Goal: Check status

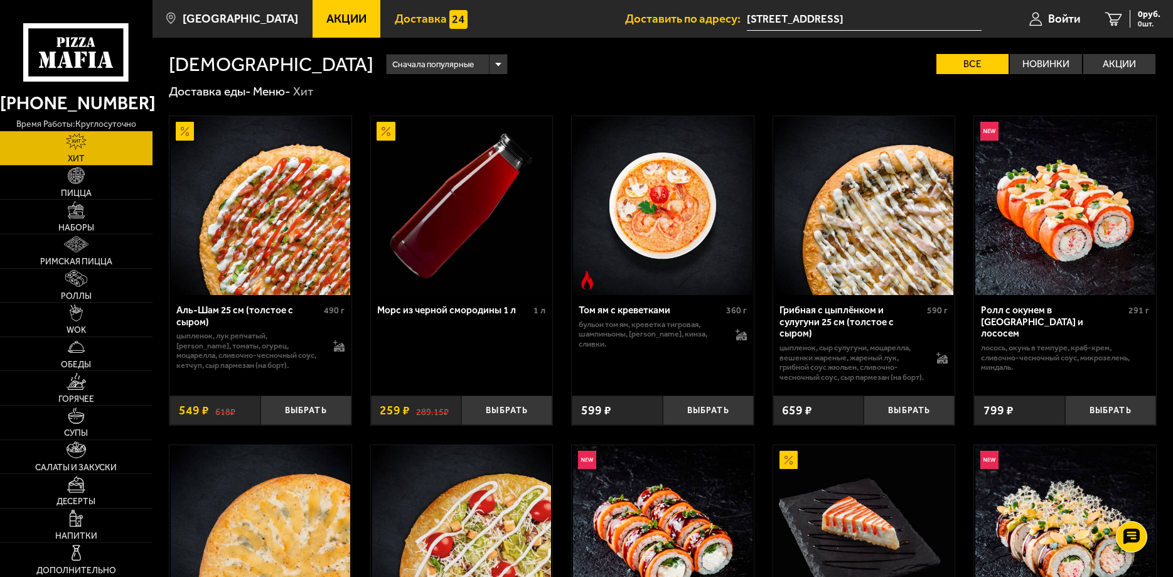
click at [402, 17] on span "Доставка" at bounding box center [421, 19] width 52 height 12
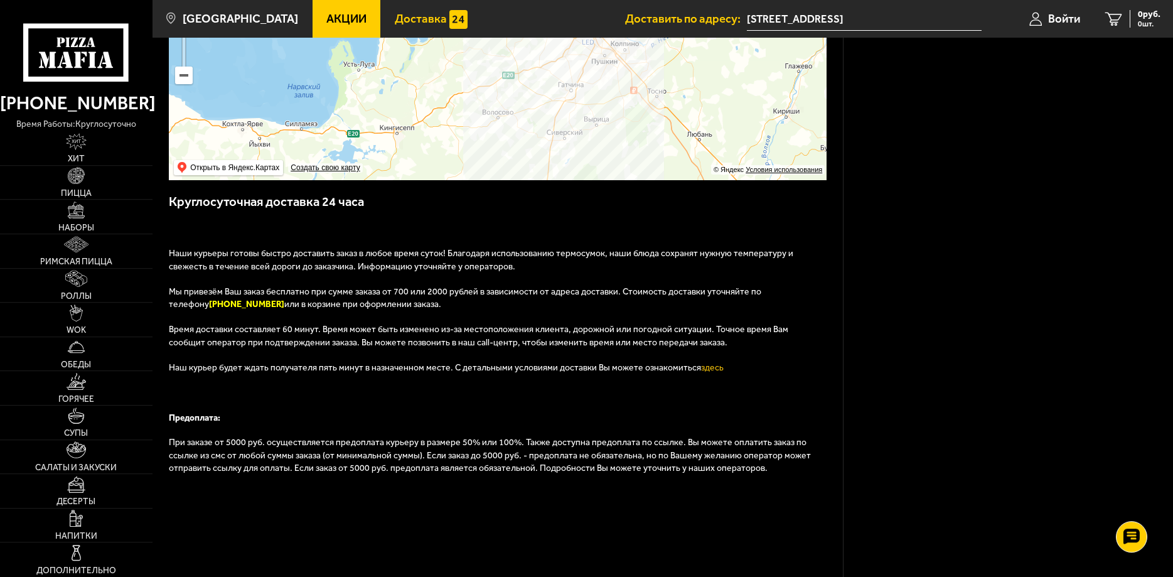
scroll to position [355, 0]
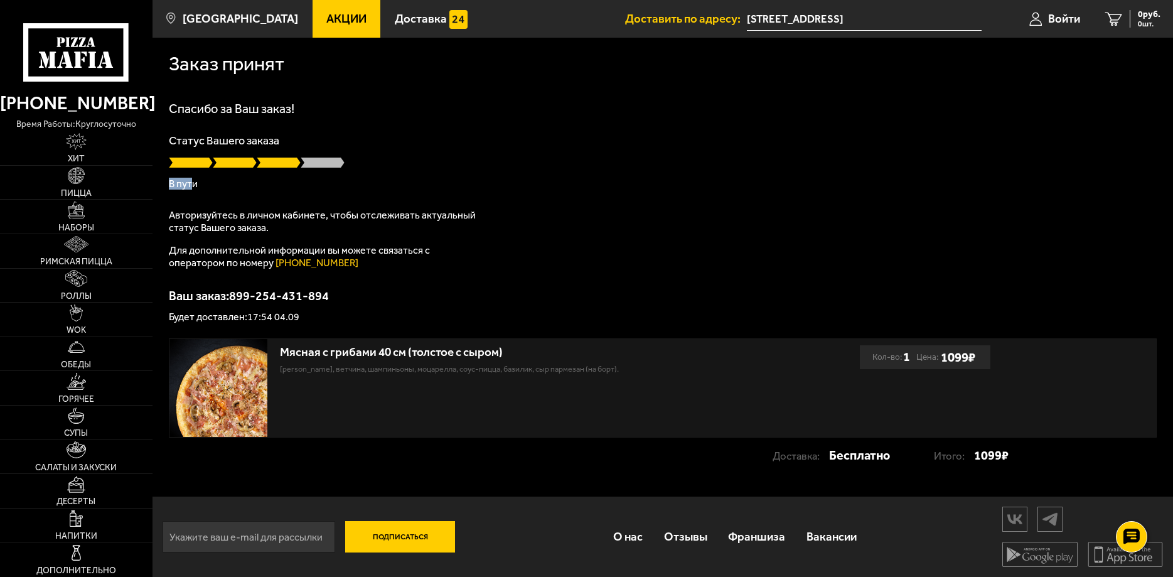
drag, startPoint x: 272, startPoint y: 161, endPoint x: 193, endPoint y: 191, distance: 84.6
click at [193, 191] on div "Спасибо за Ваш заказ! Статус Вашего заказа В пути Авторизуйтесь в личном кабине…" at bounding box center [662, 212] width 987 height 220
drag, startPoint x: 193, startPoint y: 191, endPoint x: 196, endPoint y: 175, distance: 16.7
click at [193, 192] on div "Спасибо за Ваш заказ! Статус Вашего заказа В пути Авторизуйтесь в личном кабине…" at bounding box center [662, 212] width 987 height 220
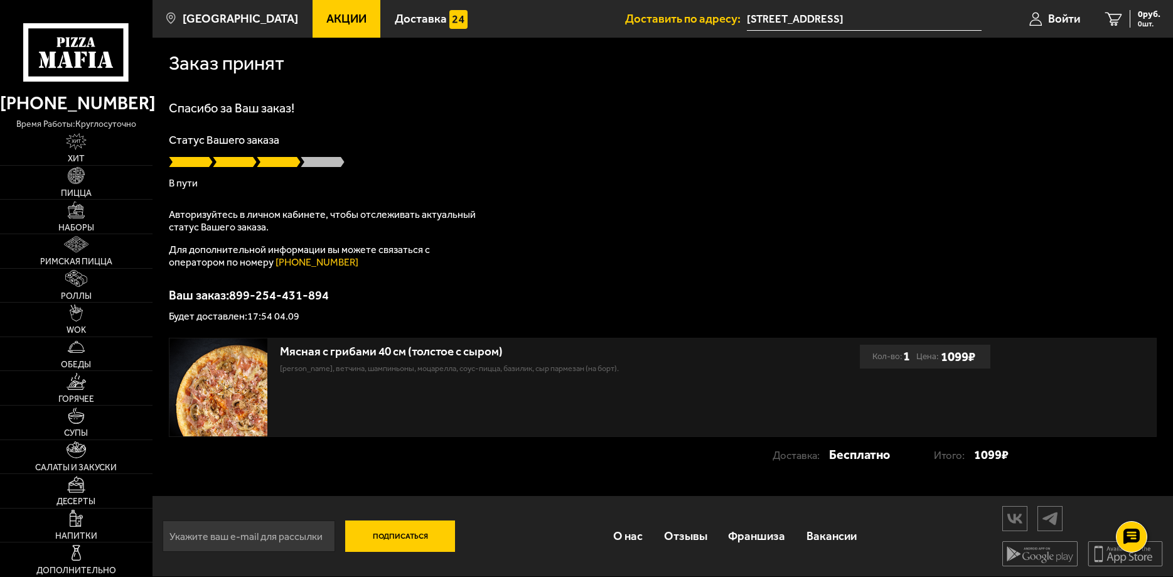
drag, startPoint x: 245, startPoint y: 296, endPoint x: 330, endPoint y: 296, distance: 84.7
click at [330, 296] on p "Ваш заказ: 899-254-431-894" at bounding box center [662, 295] width 987 height 13
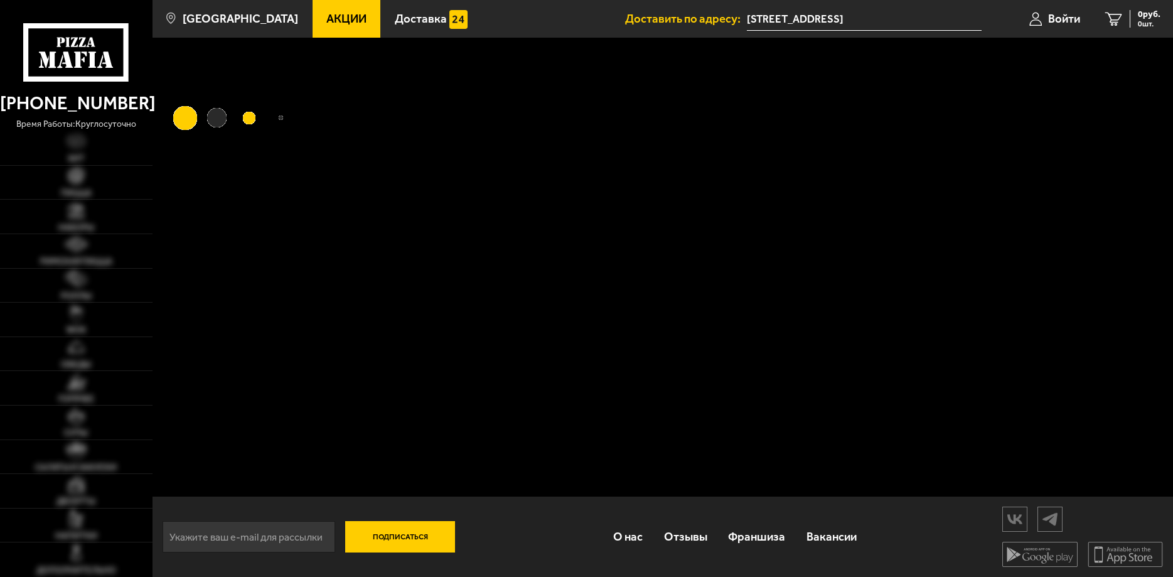
scroll to position [1, 0]
